Goal: Transaction & Acquisition: Purchase product/service

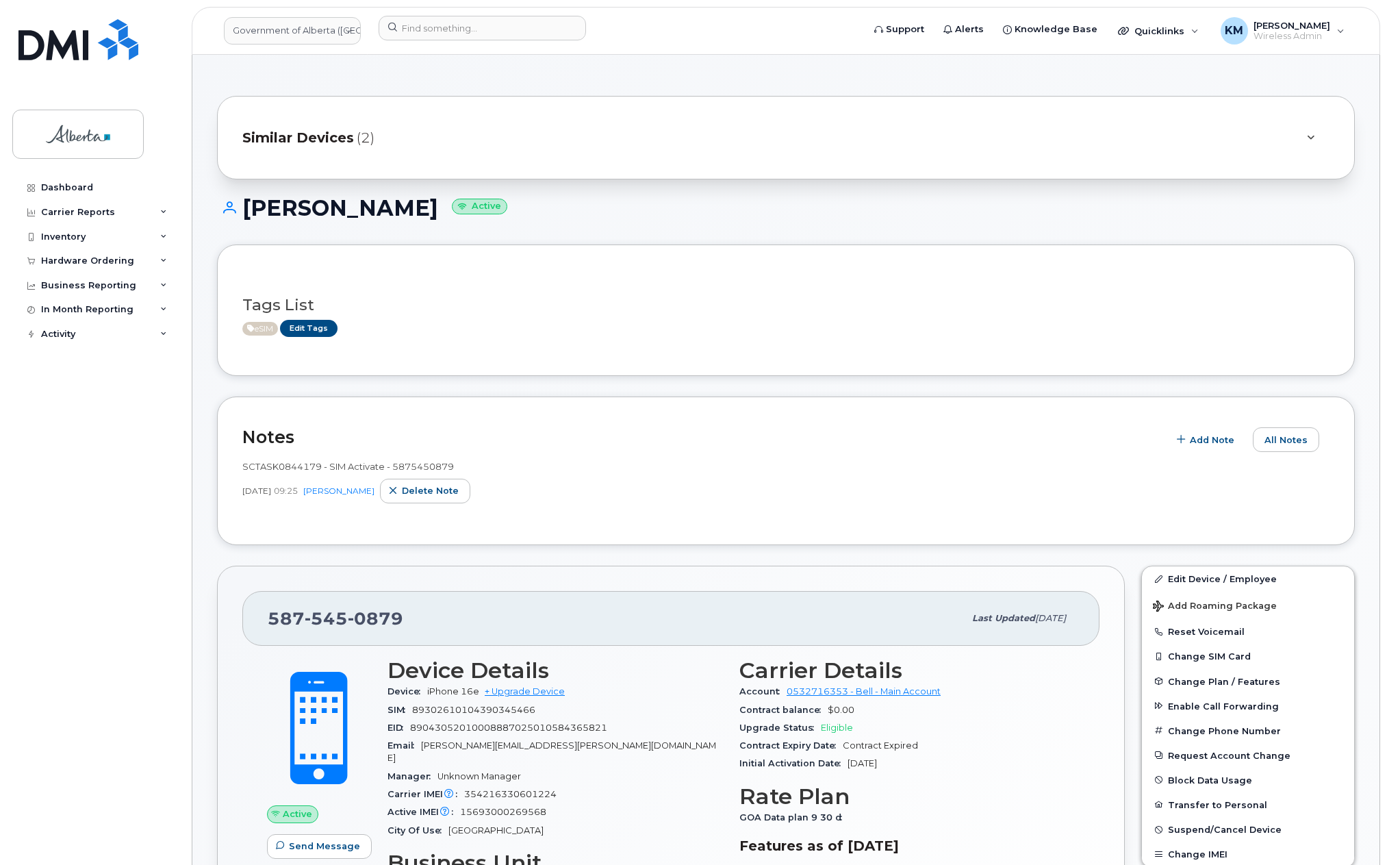
scroll to position [137, 0]
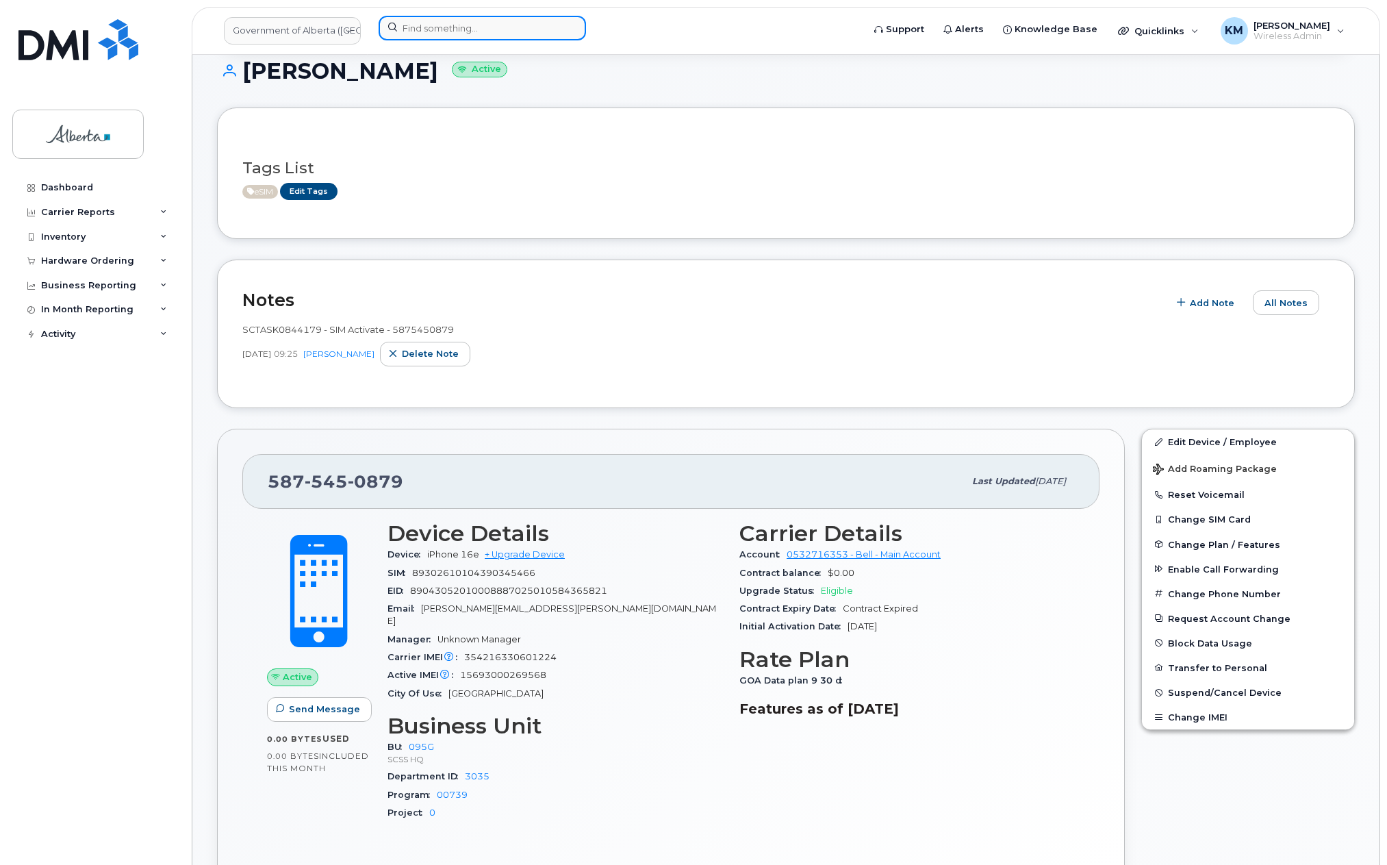
click at [417, 29] on input at bounding box center [482, 28] width 207 height 25
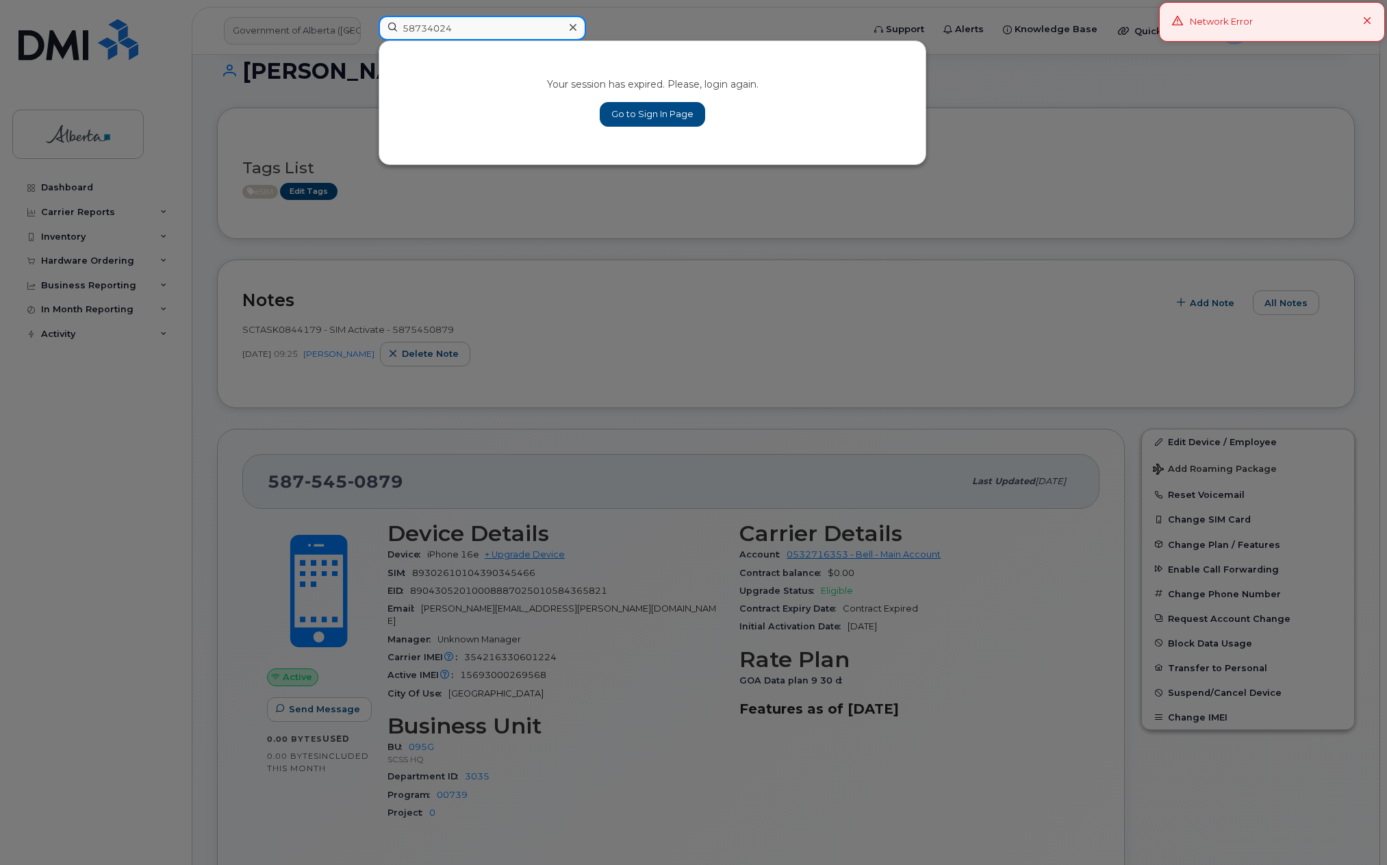
type input "58734024"
click at [666, 109] on link "Go to Sign In Page" at bounding box center [652, 114] width 105 height 25
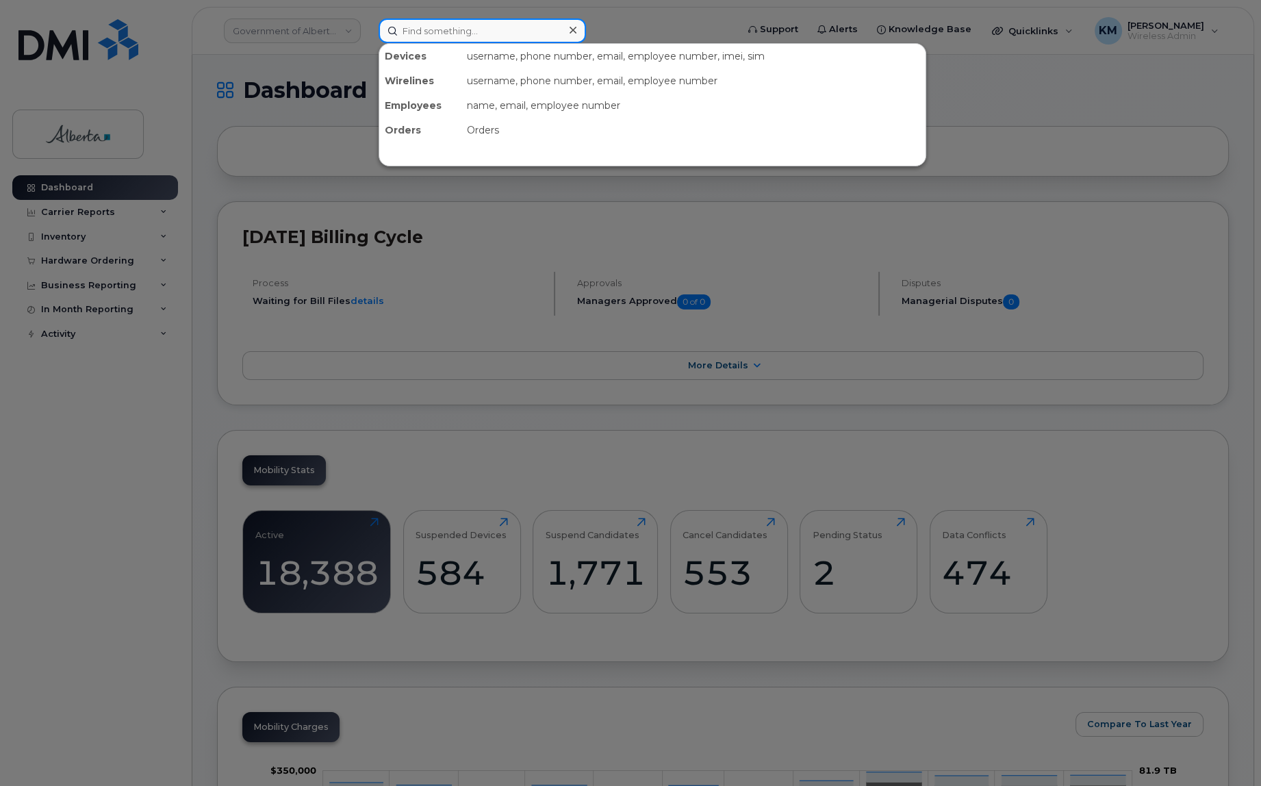
click at [456, 27] on input at bounding box center [482, 30] width 207 height 25
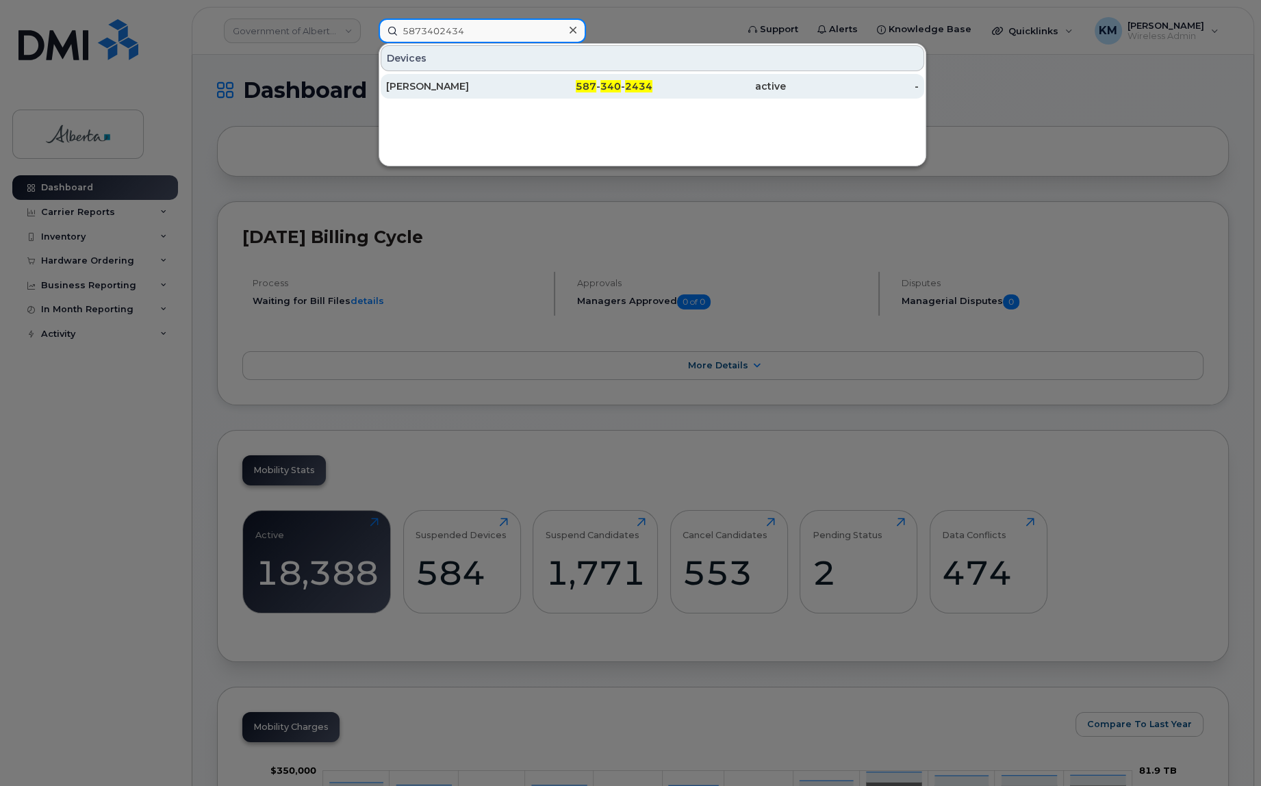
type input "5873402434"
click at [466, 81] on div "Brian McBride" at bounding box center [453, 86] width 134 height 14
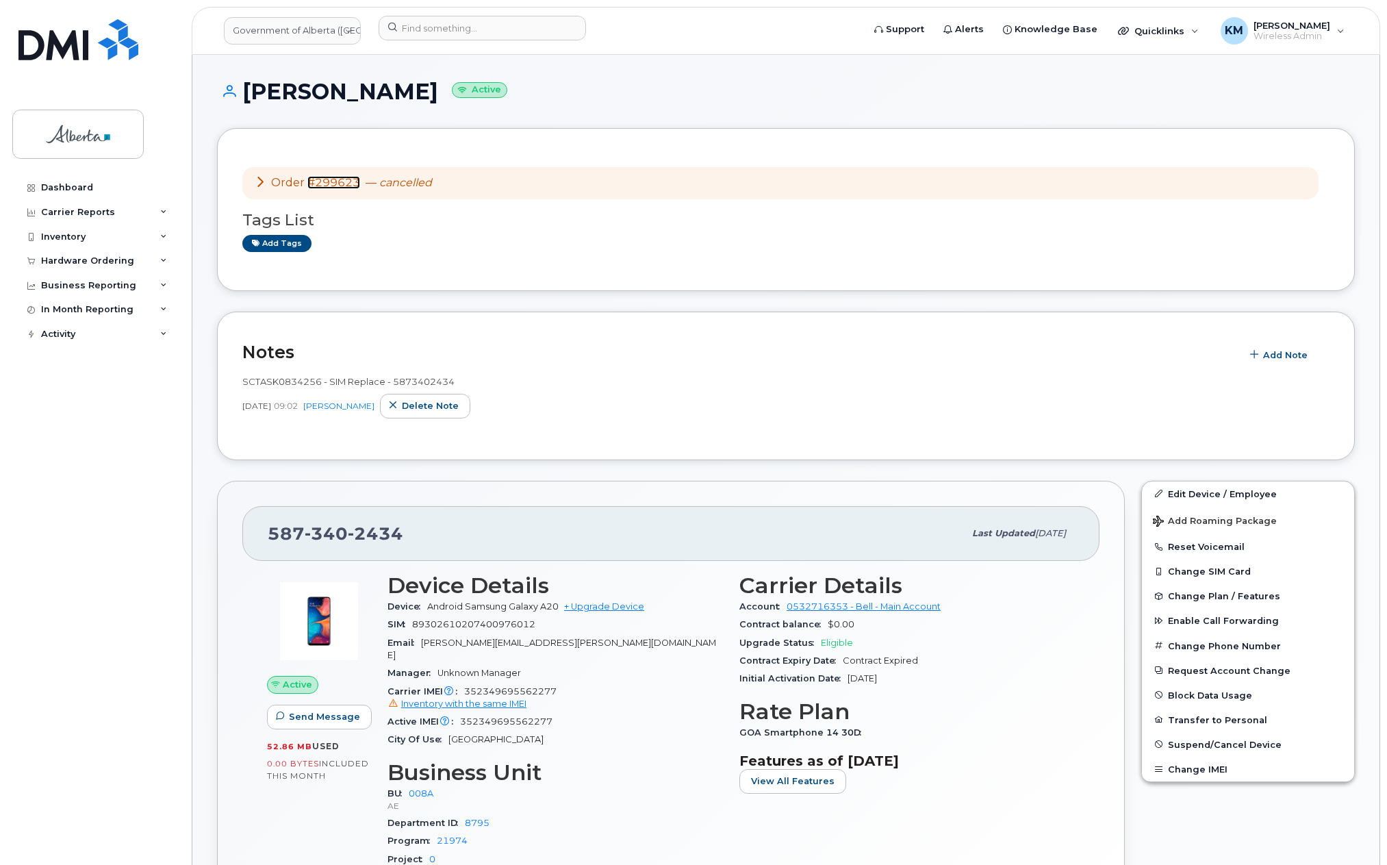
click at [355, 184] on link "#299623" at bounding box center [333, 182] width 53 height 13
click at [99, 262] on div "Hardware Ordering" at bounding box center [87, 260] width 93 height 11
click at [74, 308] on div "Orders" at bounding box center [64, 312] width 34 height 12
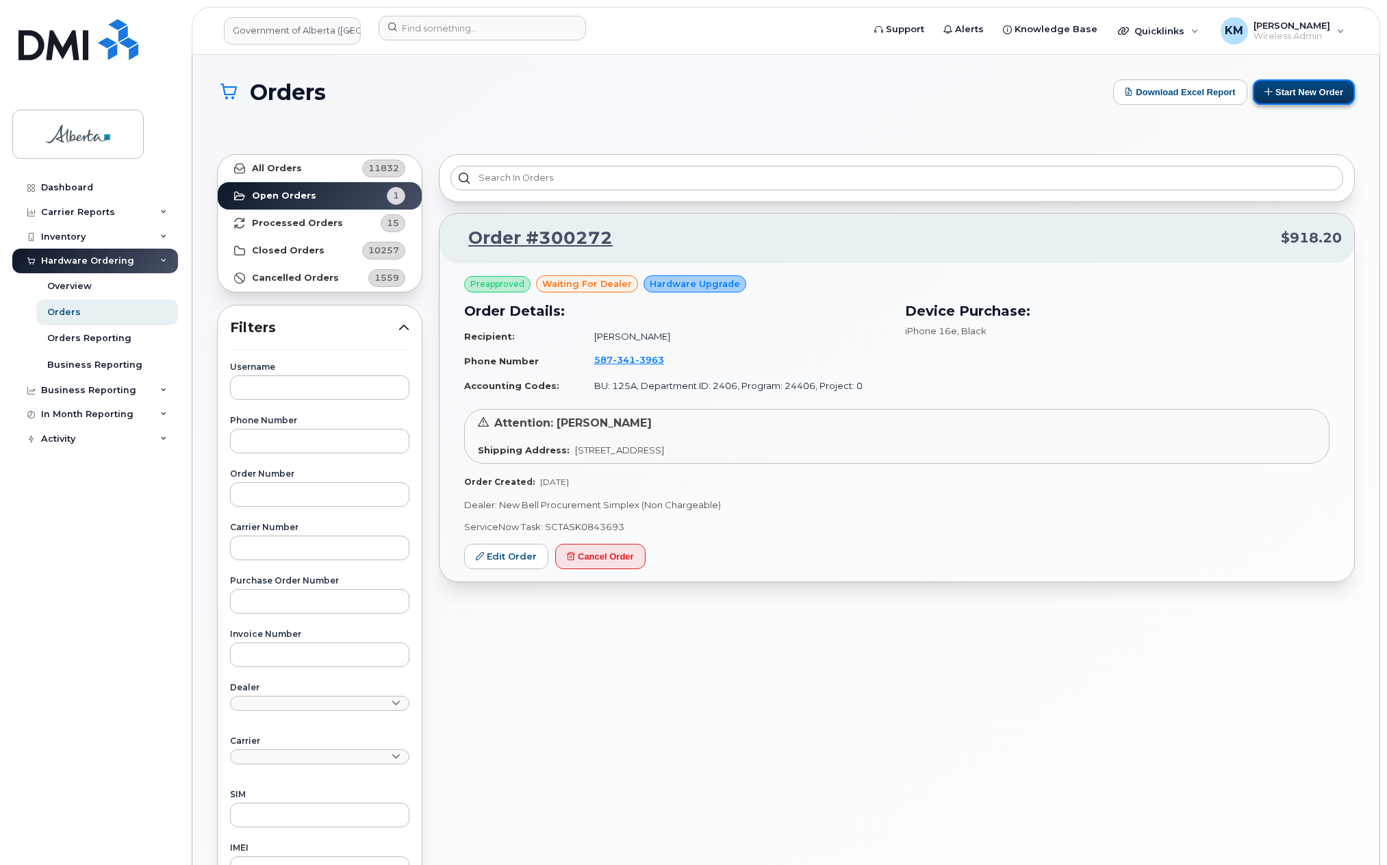
click at [1322, 93] on button "Start New Order" at bounding box center [1304, 91] width 102 height 25
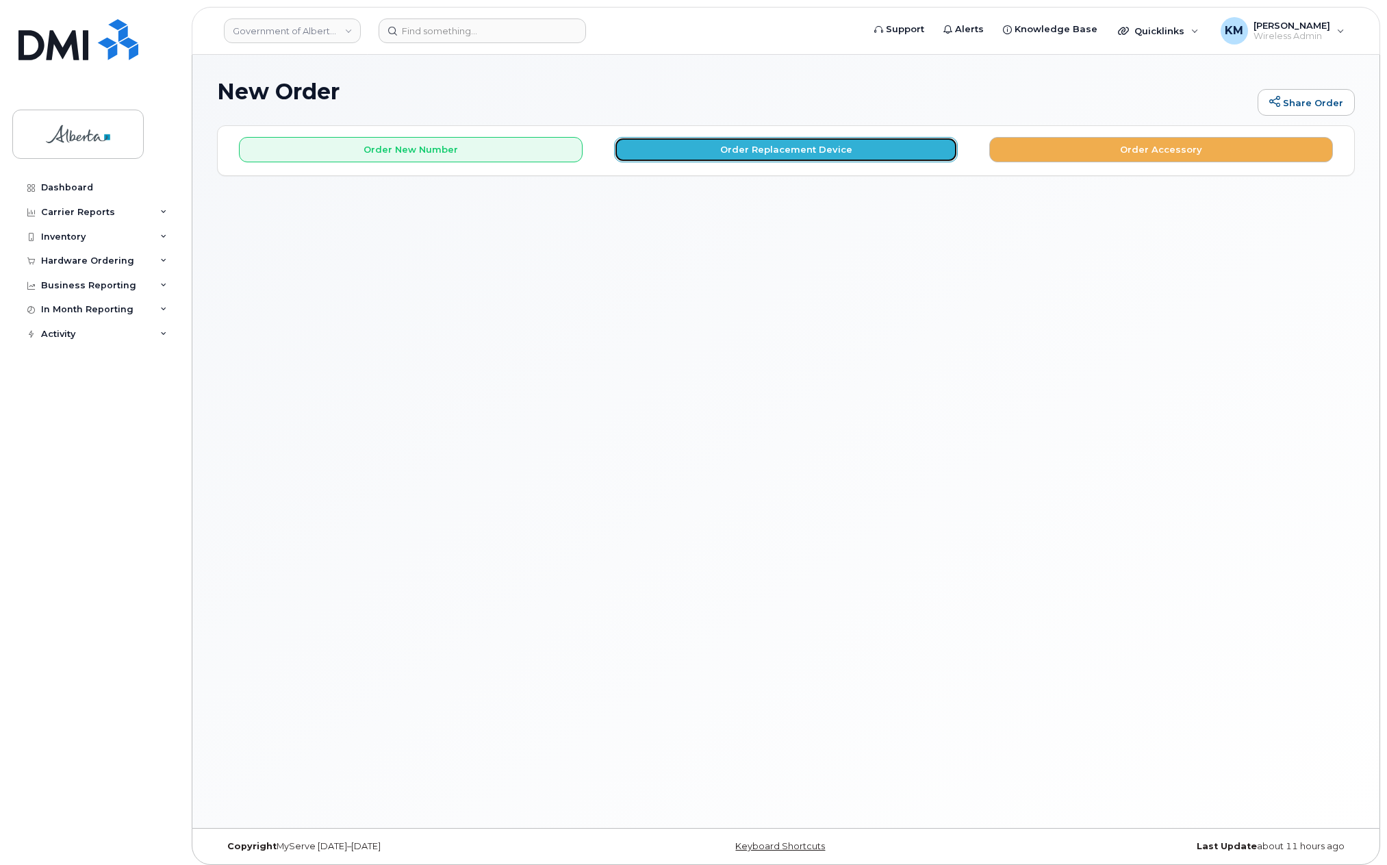
click at [747, 153] on button "Order Replacement Device" at bounding box center [786, 149] width 344 height 25
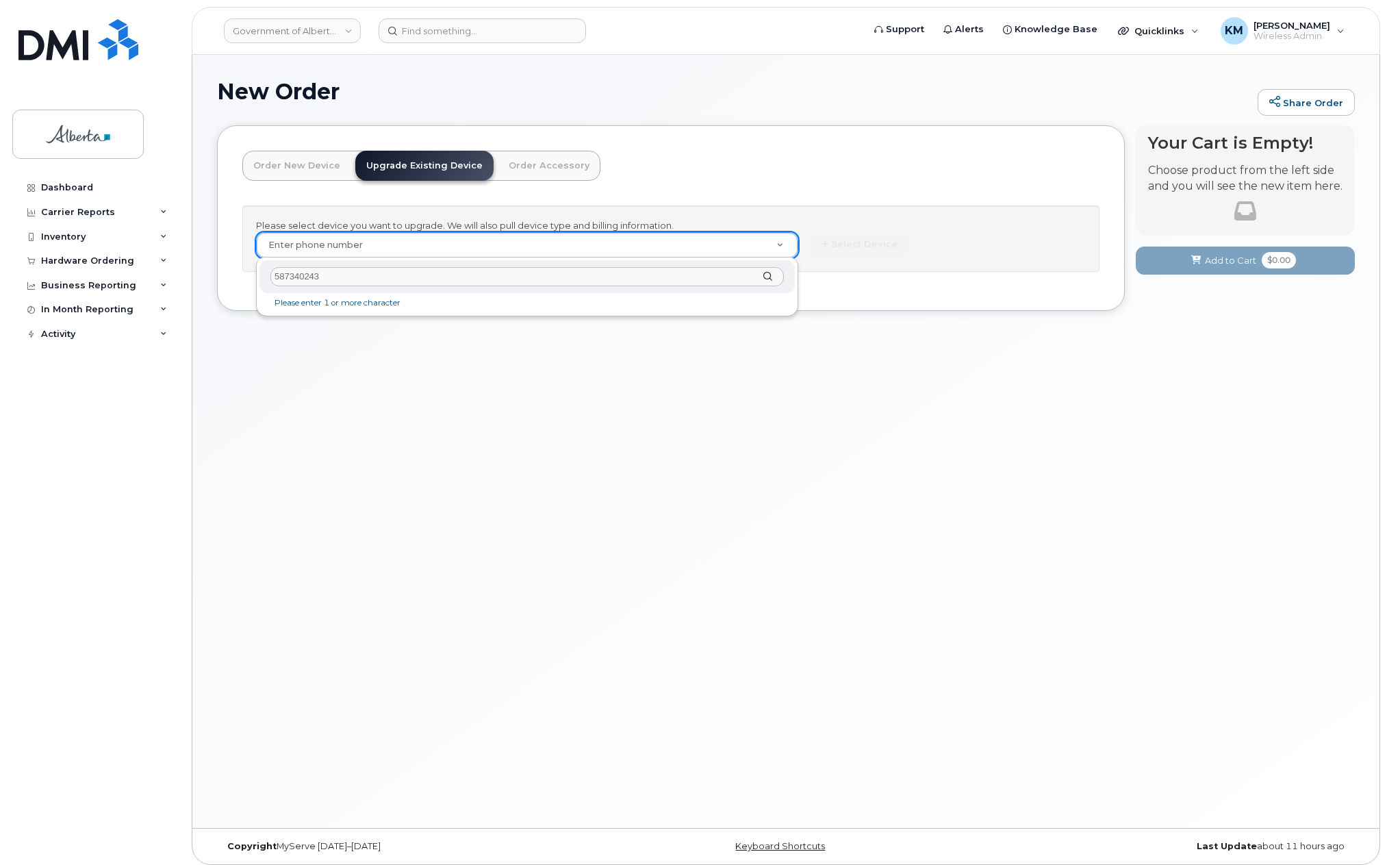
type input "5873402434"
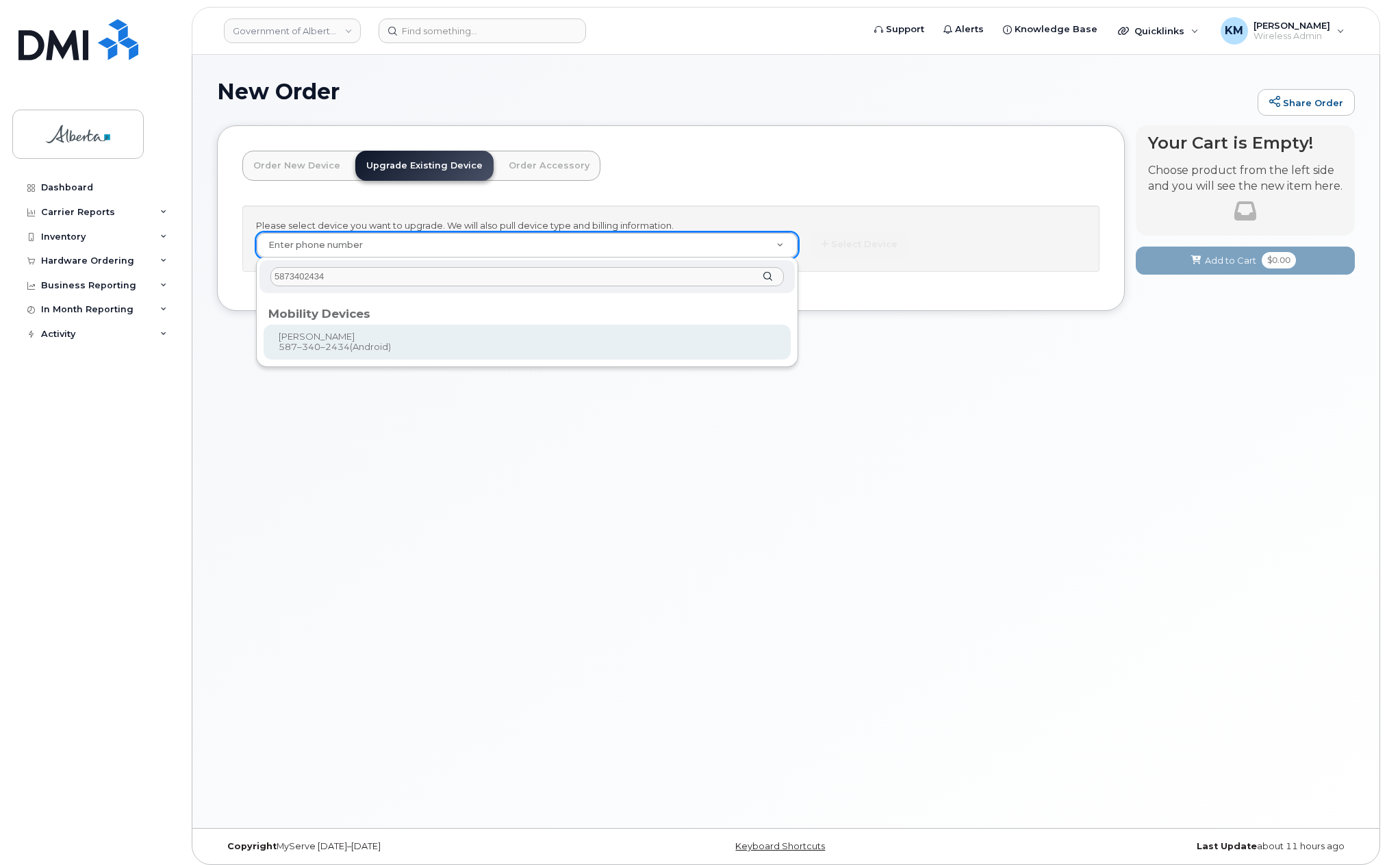
type input "869818"
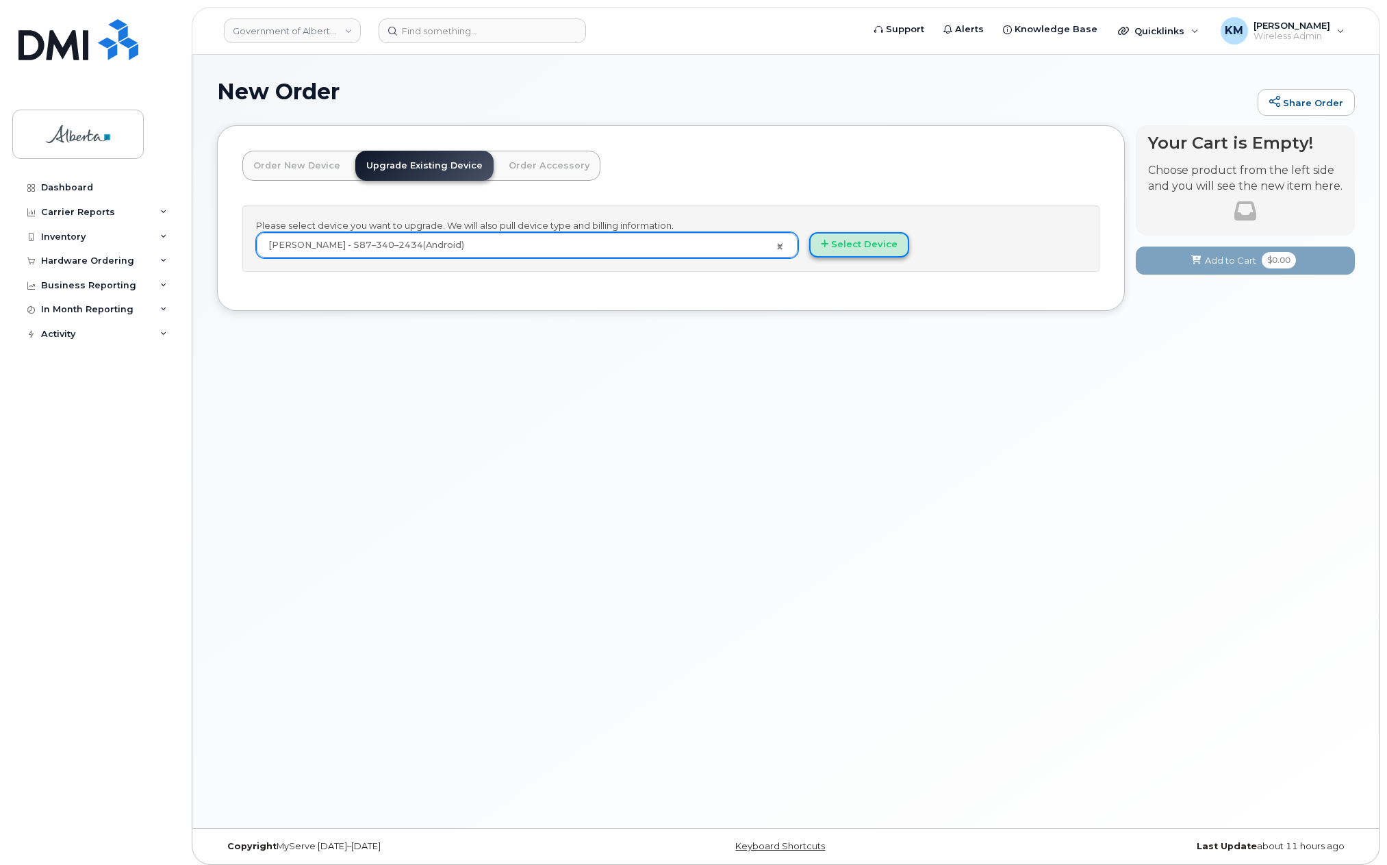
click at [851, 247] on button "Select Device" at bounding box center [859, 244] width 100 height 25
